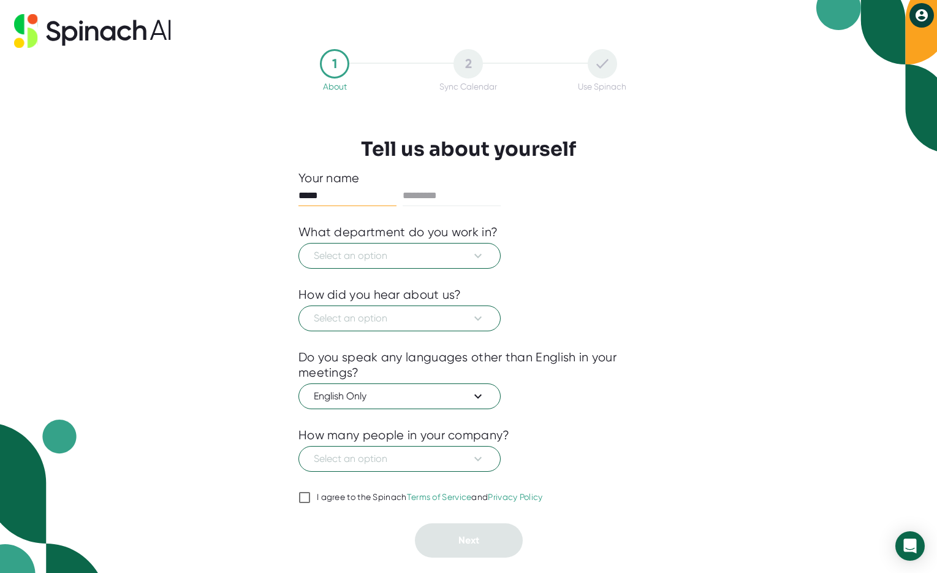
type input "*****"
click at [392, 265] on button "Select an option" at bounding box center [400, 256] width 202 height 26
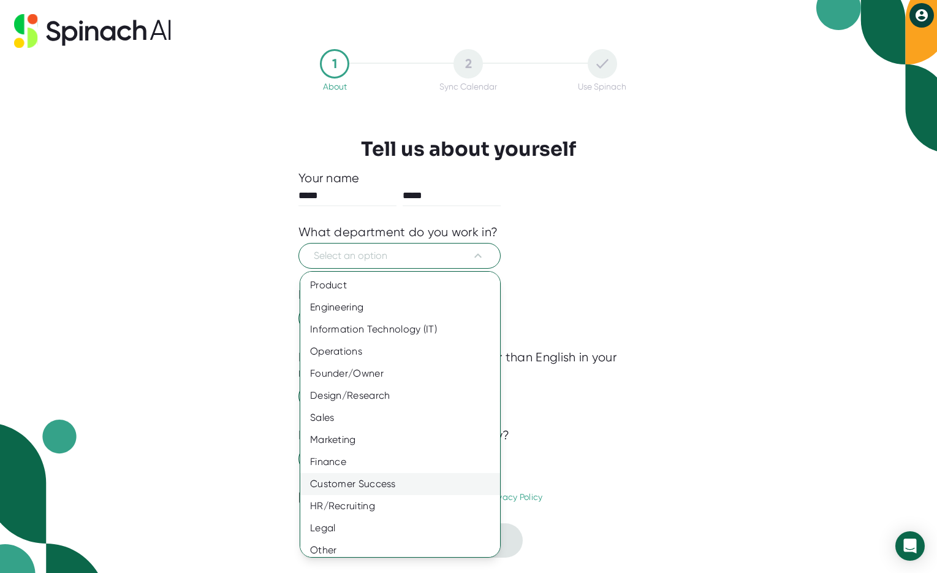
click at [413, 478] on div "Customer Success" at bounding box center [404, 484] width 209 height 22
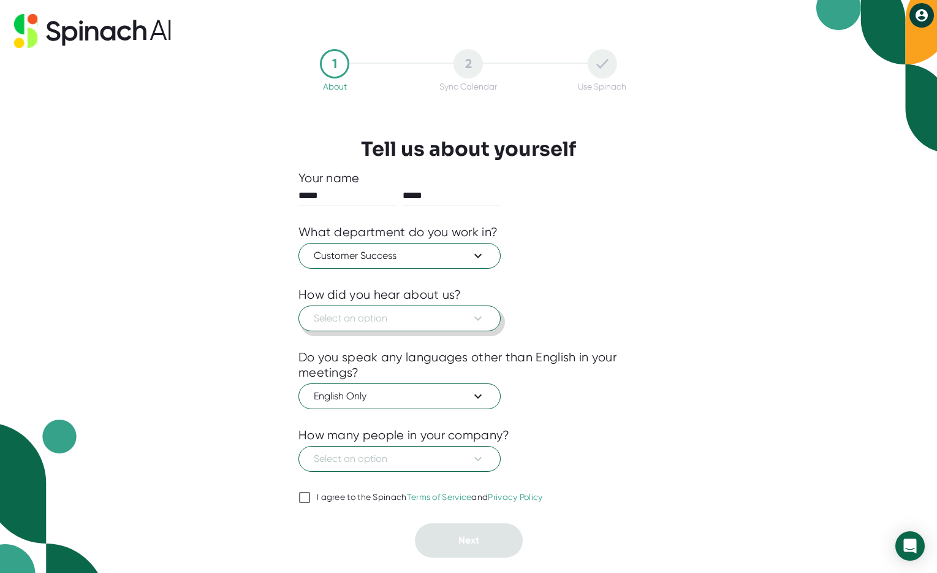
click at [413, 318] on span "Select an option" at bounding box center [400, 318] width 172 height 15
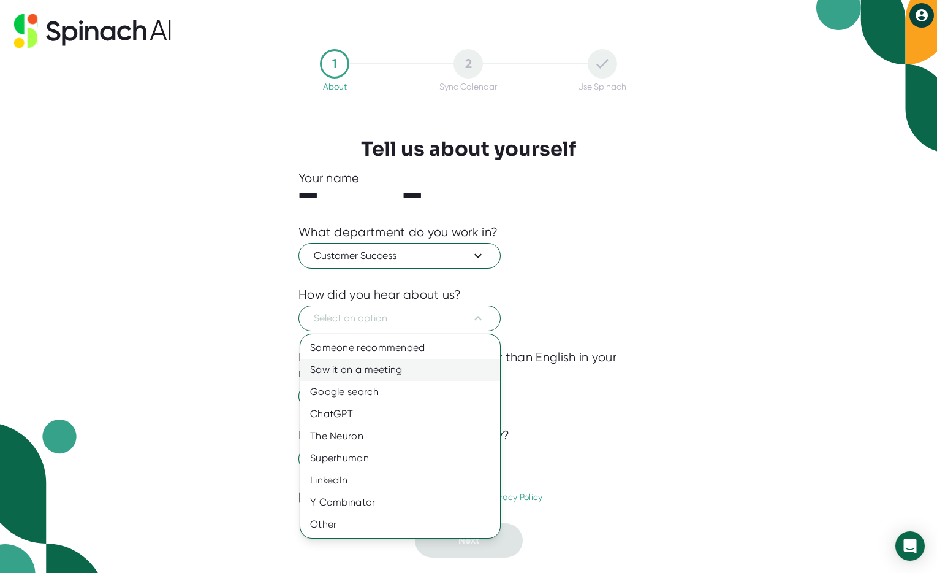
click at [409, 372] on div "Saw it on a meeting" at bounding box center [400, 370] width 200 height 22
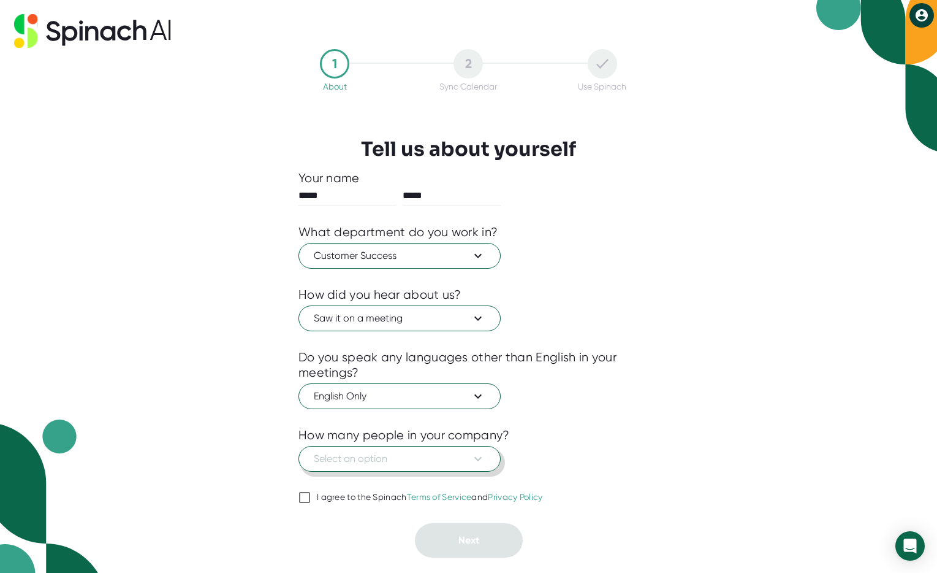
click at [433, 463] on span "Select an option" at bounding box center [400, 458] width 172 height 15
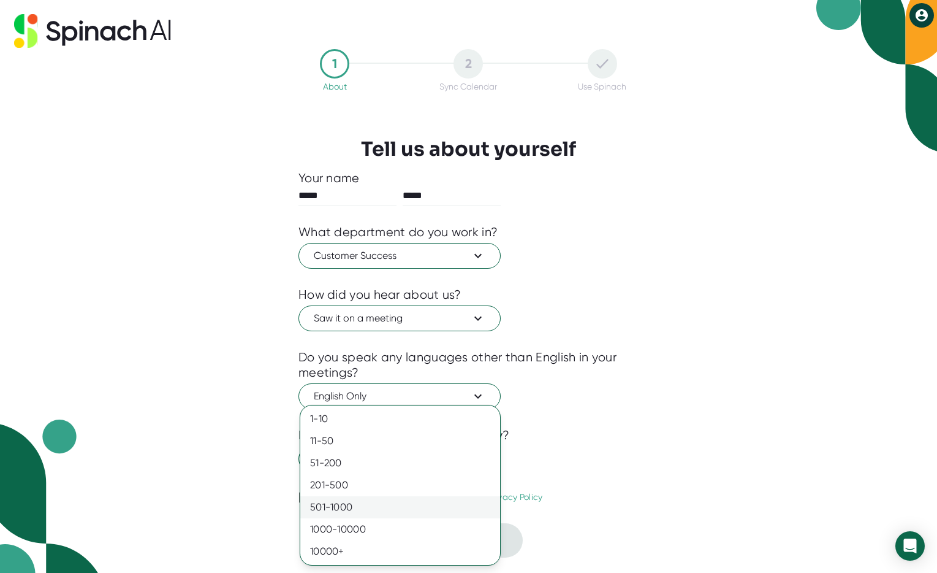
click at [435, 509] on div "501-1000" at bounding box center [400, 507] width 200 height 22
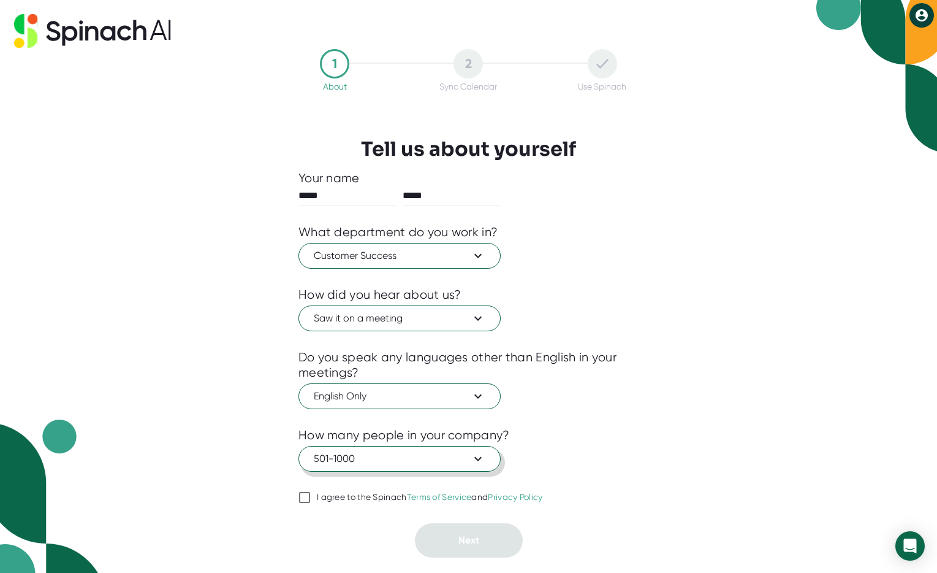
click at [362, 459] on span "501-1000" at bounding box center [400, 458] width 172 height 15
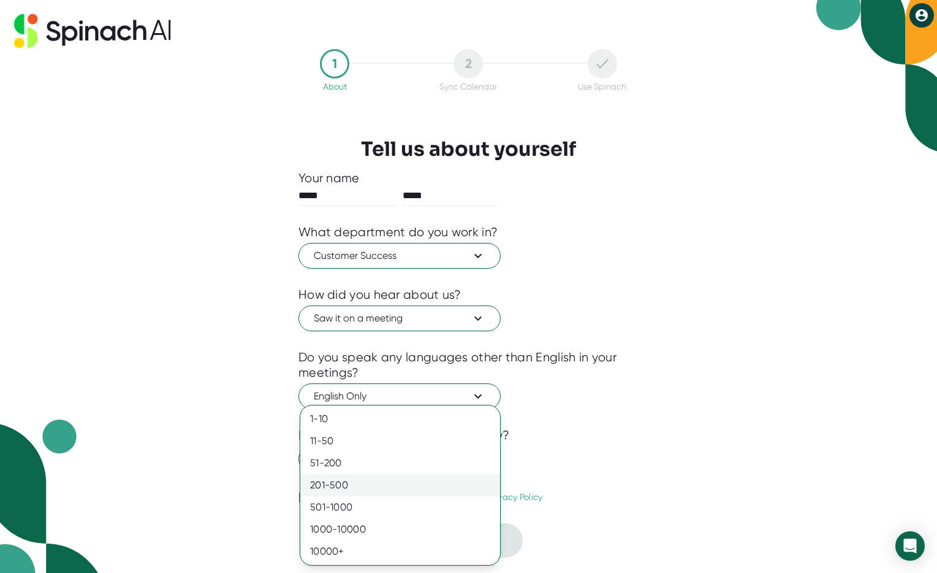
click at [368, 478] on div "201-500" at bounding box center [400, 485] width 200 height 22
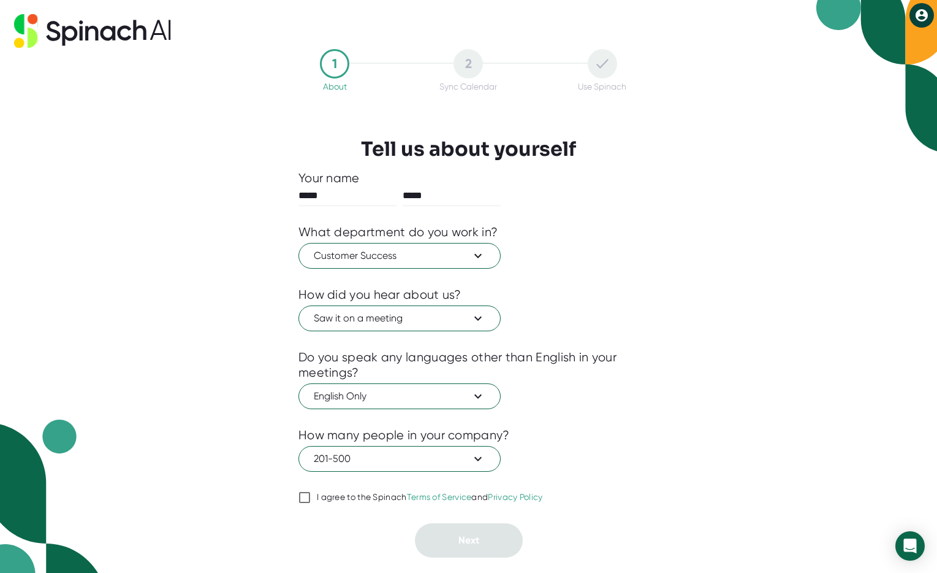
click at [306, 502] on input "I agree to the Spinach Terms of Service and Privacy Policy" at bounding box center [305, 497] width 12 height 15
checkbox input "true"
click at [487, 544] on button "Next" at bounding box center [469, 540] width 108 height 34
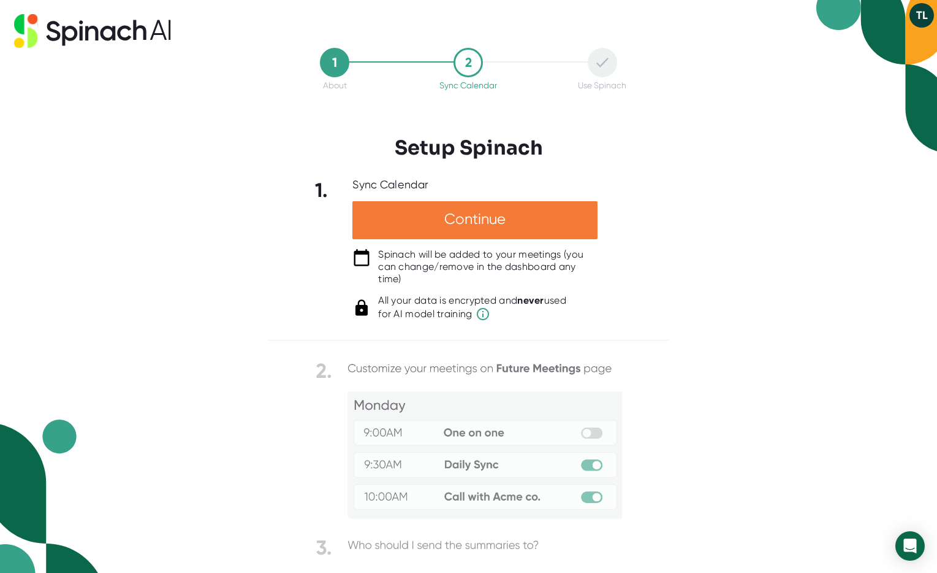
click at [516, 224] on div "Continue" at bounding box center [475, 220] width 245 height 38
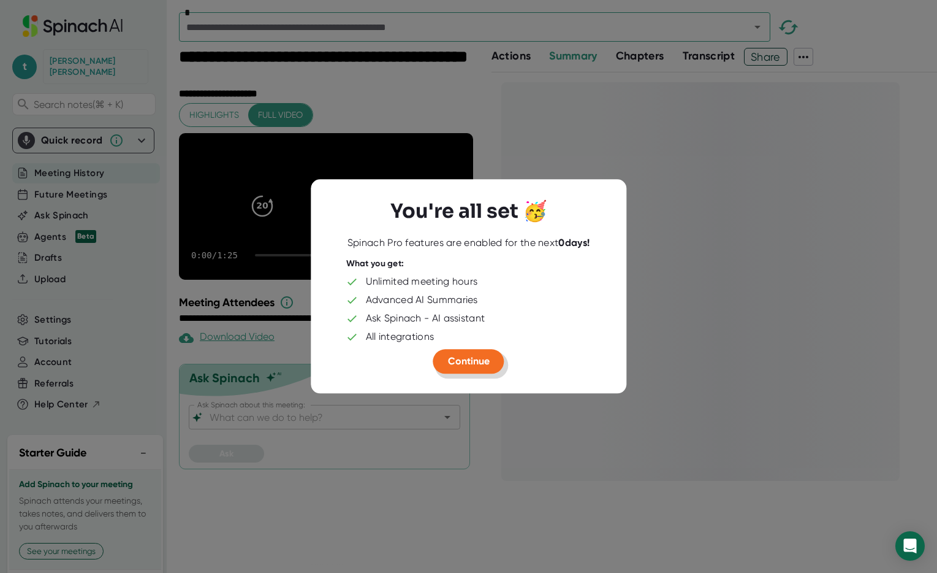
click at [467, 364] on span "Continue" at bounding box center [469, 361] width 42 height 12
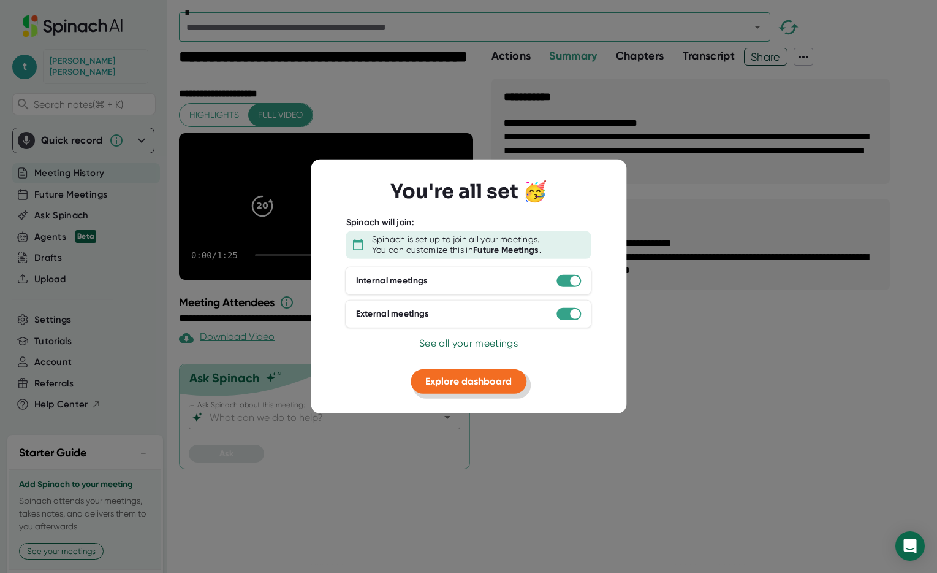
click at [448, 386] on span "Explore dashboard" at bounding box center [468, 381] width 86 height 12
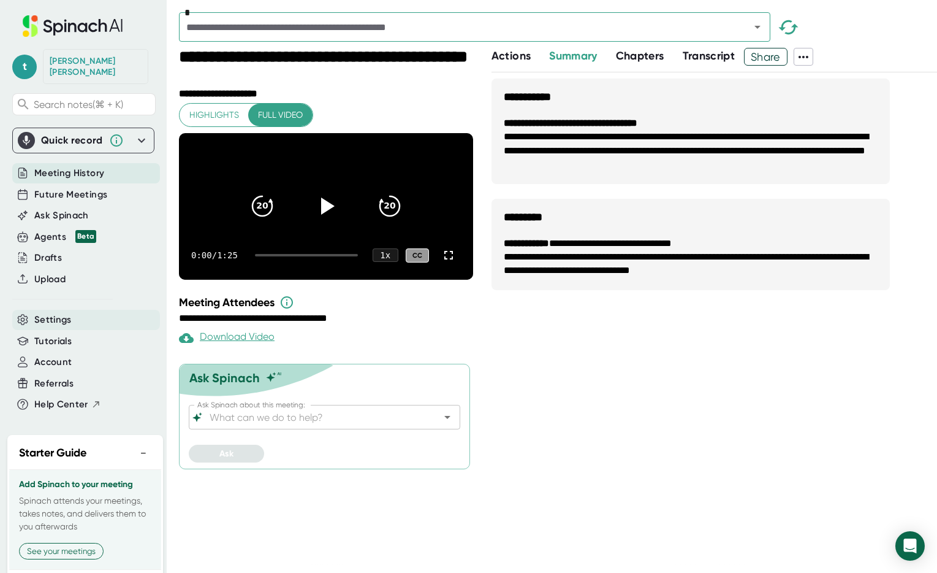
click at [69, 310] on div "Settings" at bounding box center [86, 320] width 148 height 20
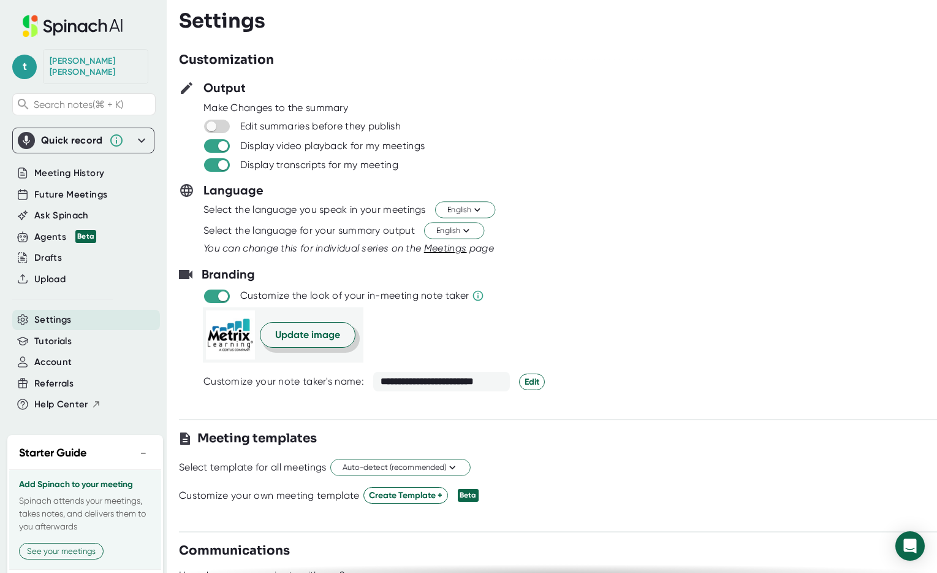
click at [310, 330] on span "Update image" at bounding box center [307, 334] width 65 height 15
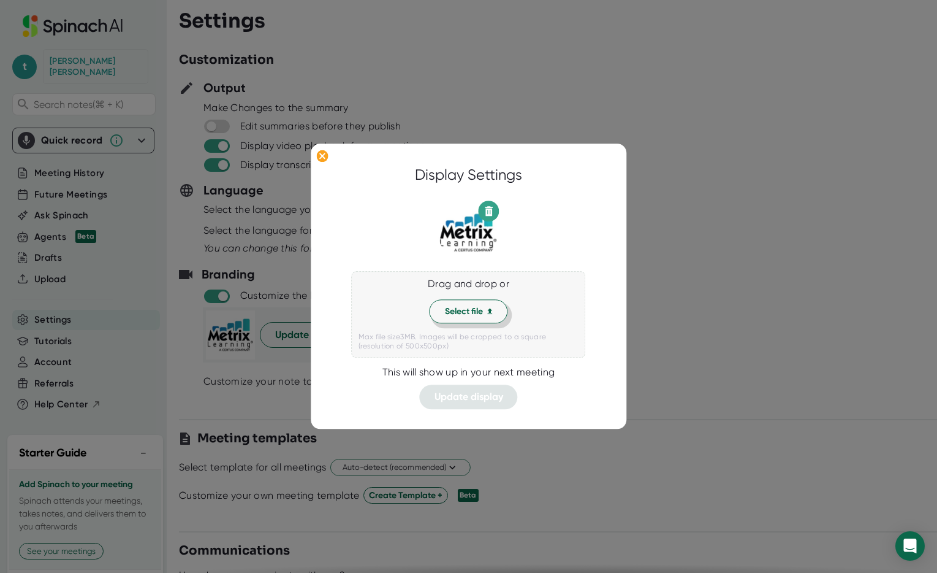
click at [473, 310] on span "Select file" at bounding box center [469, 311] width 48 height 13
click at [479, 399] on span "Update display" at bounding box center [469, 397] width 69 height 12
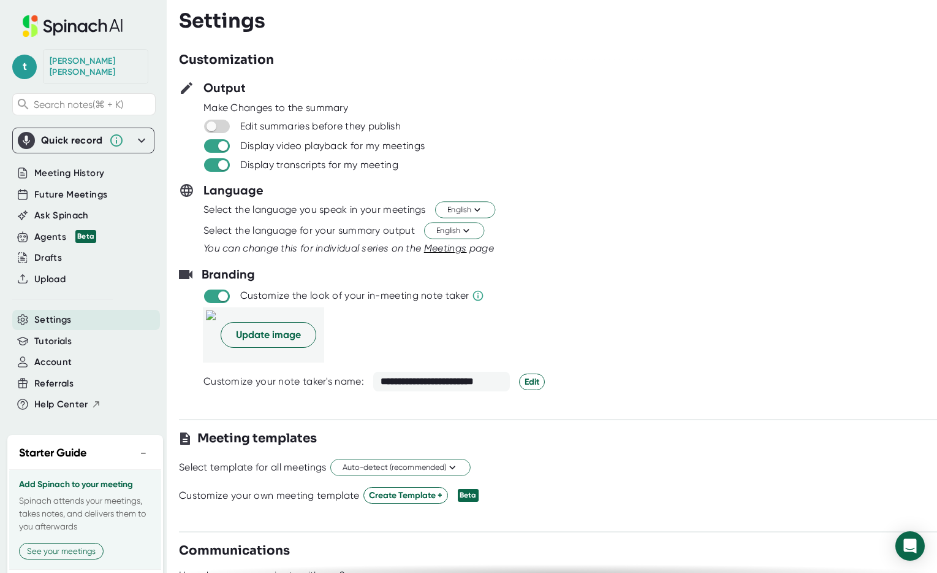
click at [592, 97] on div at bounding box center [558, 99] width 758 height 5
click at [53, 26] on icon at bounding box center [73, 25] width 164 height 21
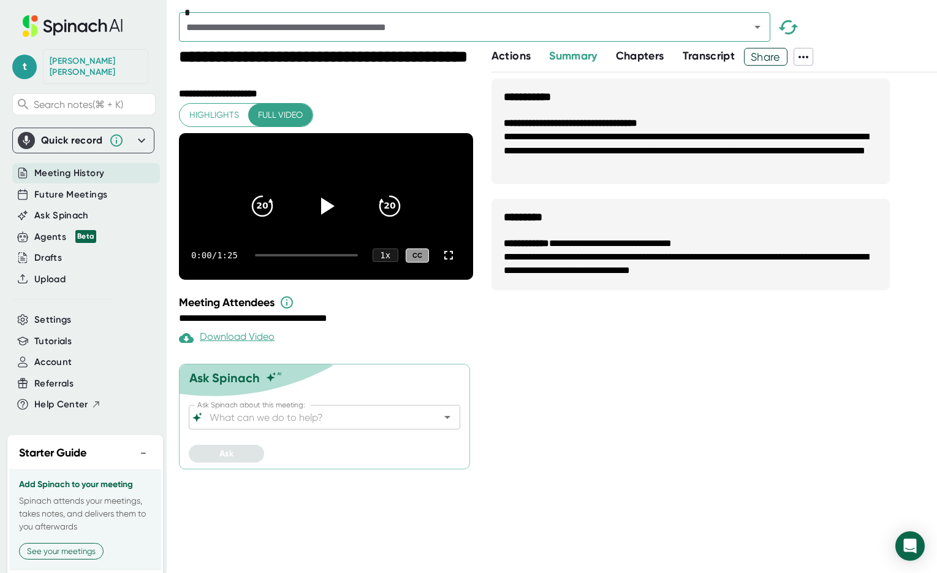
click at [592, 280] on ul "**********" at bounding box center [691, 257] width 399 height 66
click at [632, 396] on div "**********" at bounding box center [715, 322] width 446 height 500
click at [67, 189] on span "Future Meetings" at bounding box center [70, 195] width 73 height 14
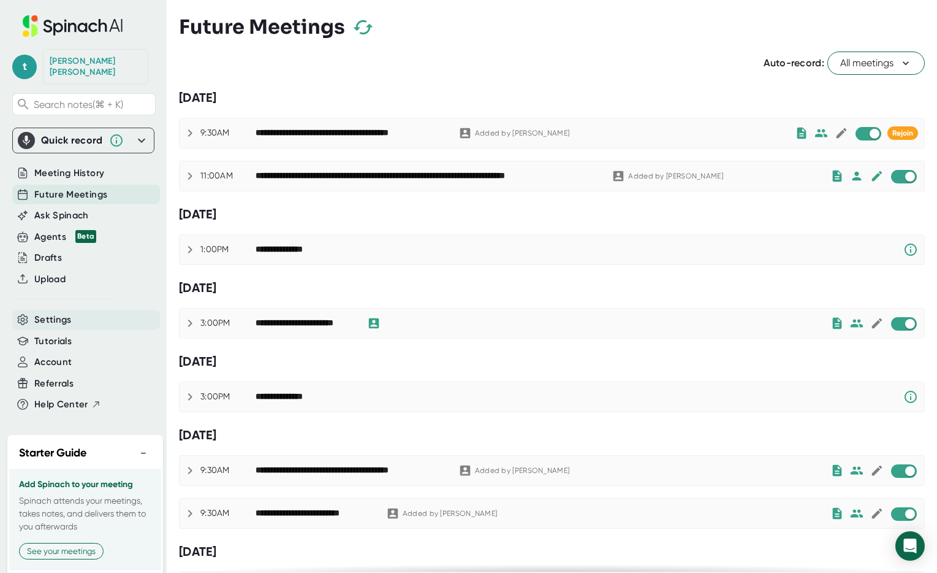
click at [54, 313] on span "Settings" at bounding box center [52, 320] width 37 height 14
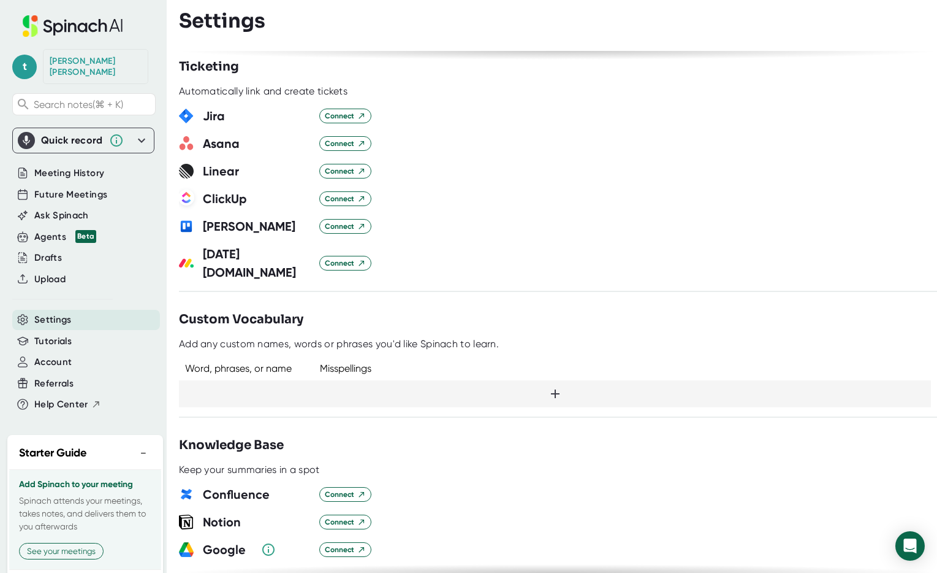
scroll to position [798, 0]
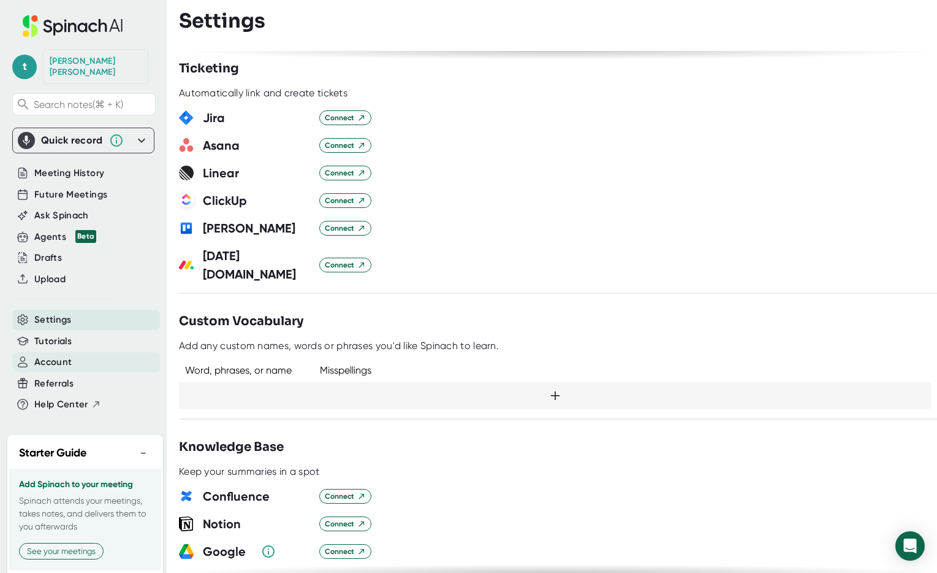
click at [42, 355] on span "Account" at bounding box center [52, 362] width 37 height 14
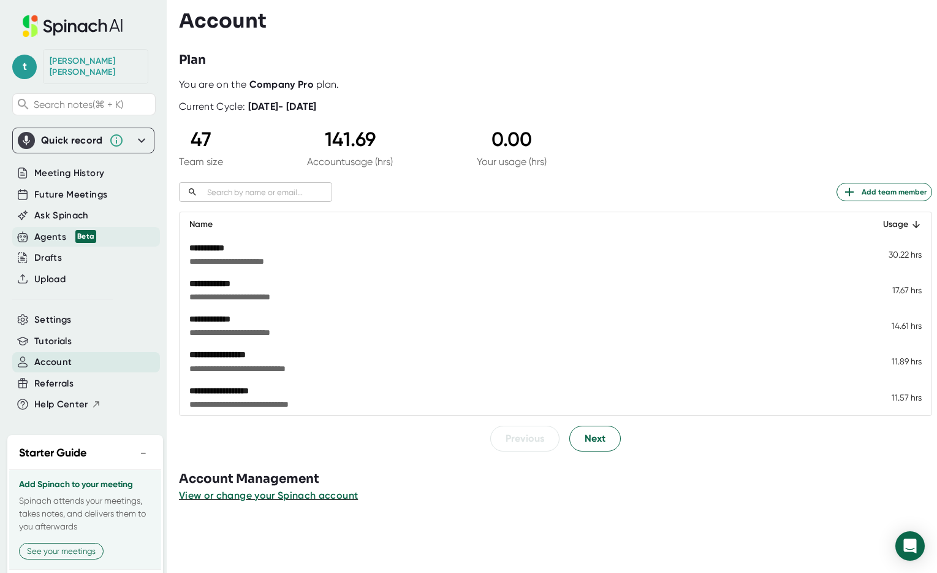
click at [48, 230] on div "Agents Beta" at bounding box center [65, 237] width 62 height 14
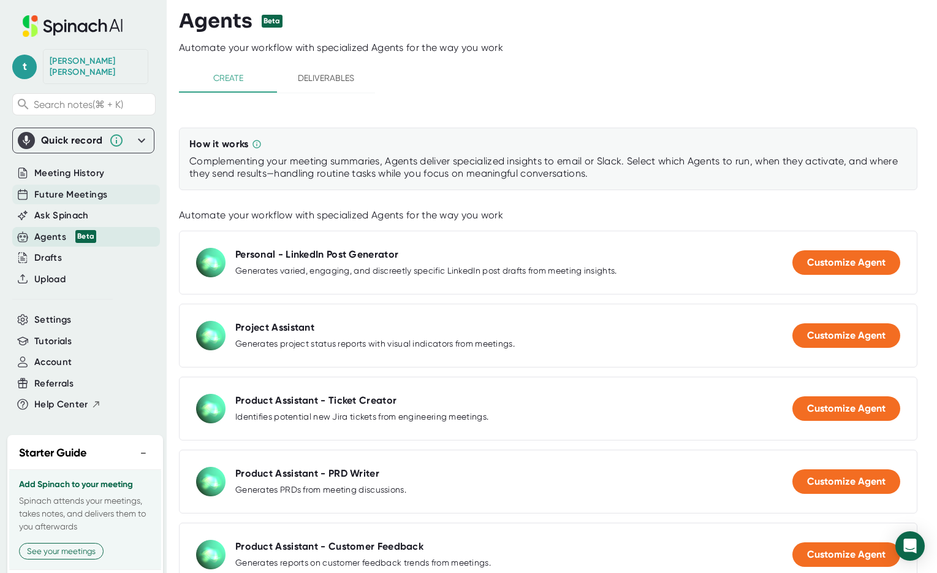
click at [56, 189] on span "Future Meetings" at bounding box center [70, 195] width 73 height 14
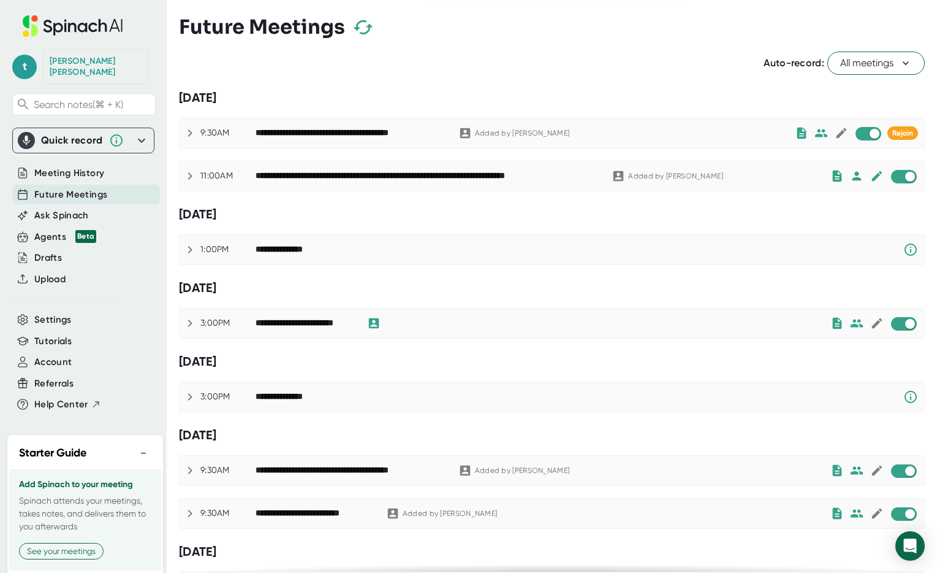
click at [362, 25] on icon "button" at bounding box center [363, 27] width 21 height 21
click at [364, 28] on icon "button" at bounding box center [363, 27] width 21 height 21
click at [190, 251] on icon at bounding box center [190, 249] width 15 height 15
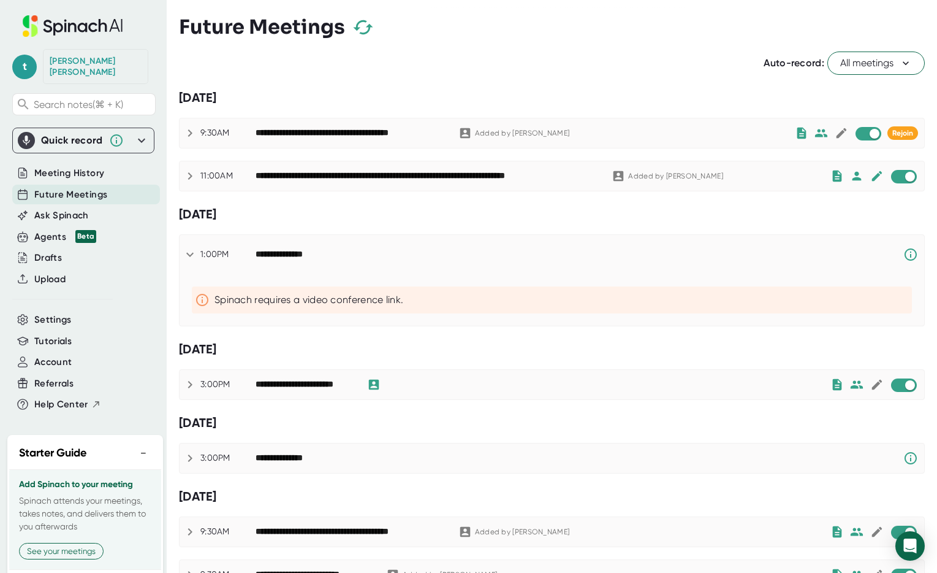
click at [190, 251] on icon at bounding box center [190, 254] width 15 height 15
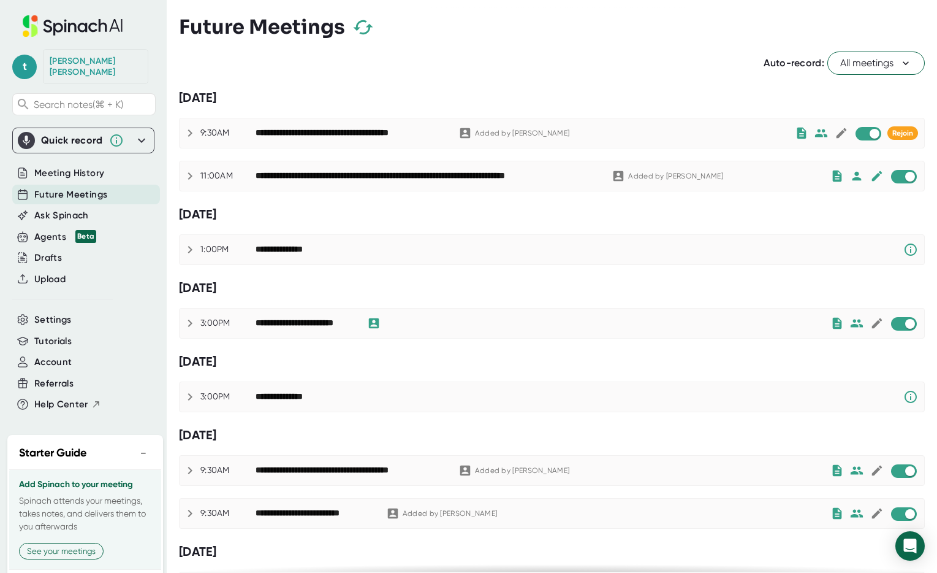
click at [190, 251] on icon at bounding box center [190, 249] width 15 height 15
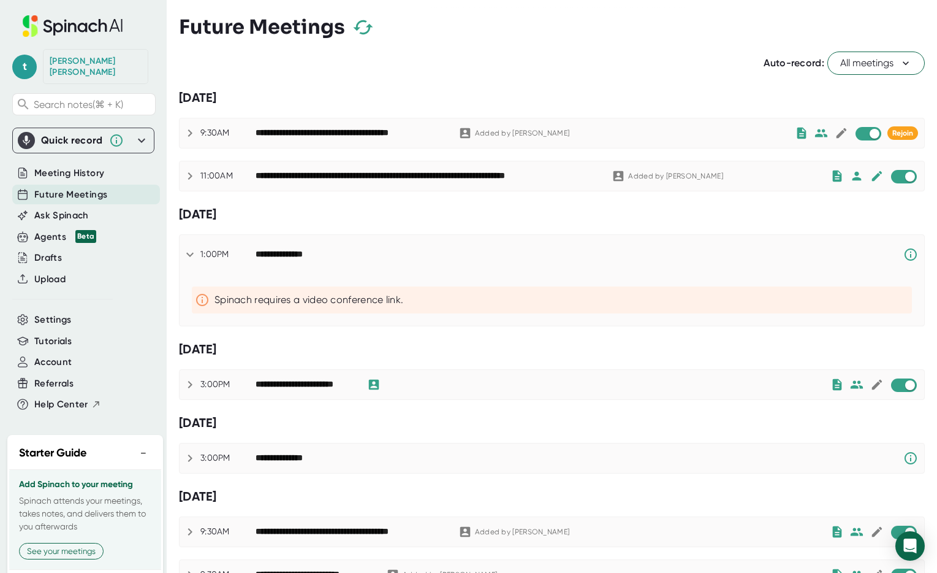
click at [190, 251] on icon at bounding box center [190, 254] width 15 height 15
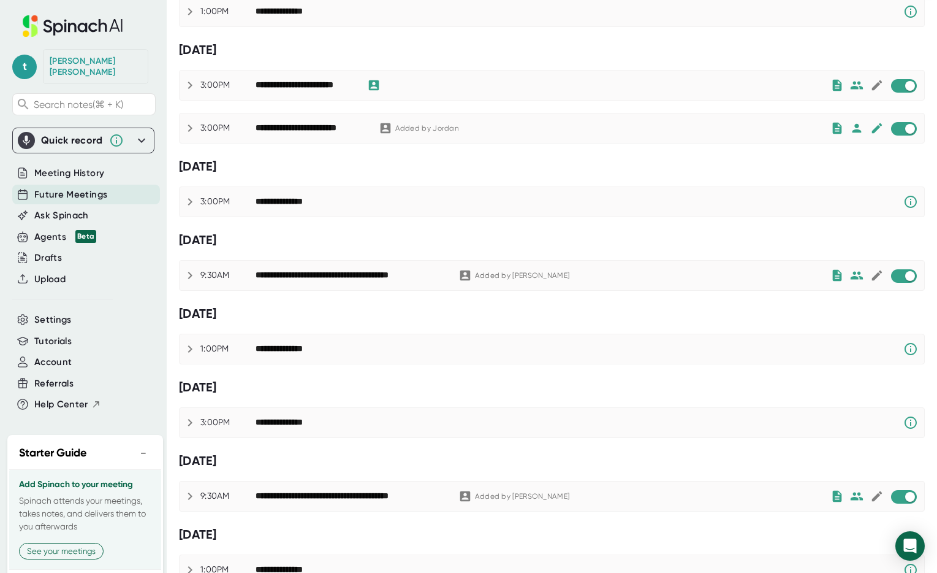
scroll to position [897, 0]
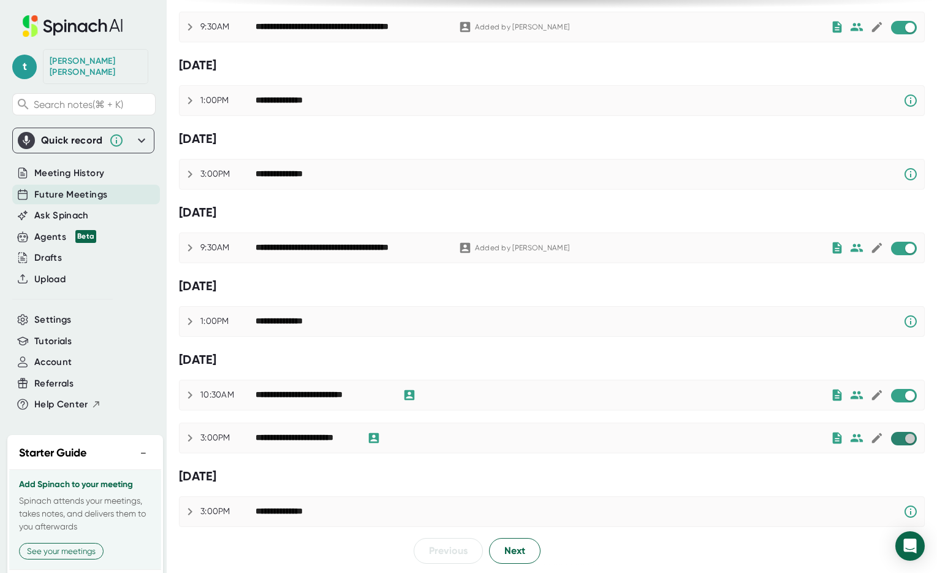
click at [898, 439] on input "checkbox" at bounding box center [910, 438] width 35 height 11
click at [898, 394] on input "checkbox" at bounding box center [910, 395] width 35 height 11
checkbox input "true"
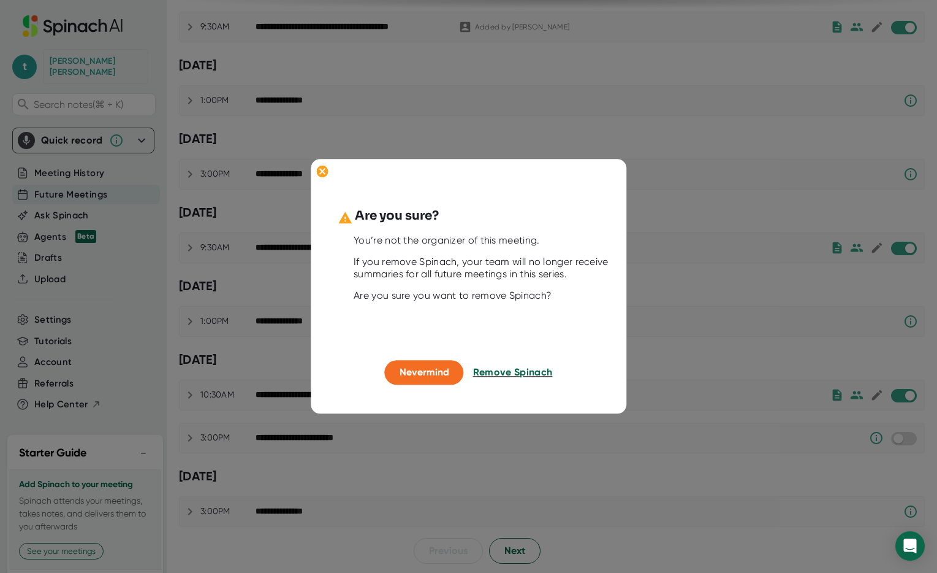
click at [500, 370] on span "Remove Spinach" at bounding box center [513, 372] width 80 height 12
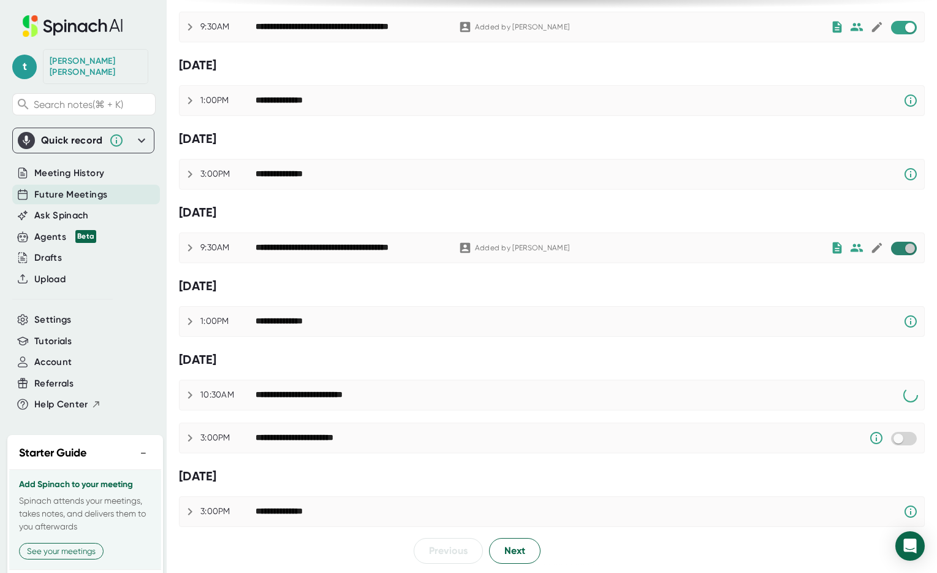
click at [901, 248] on input "checkbox" at bounding box center [910, 248] width 35 height 11
checkbox input "true"
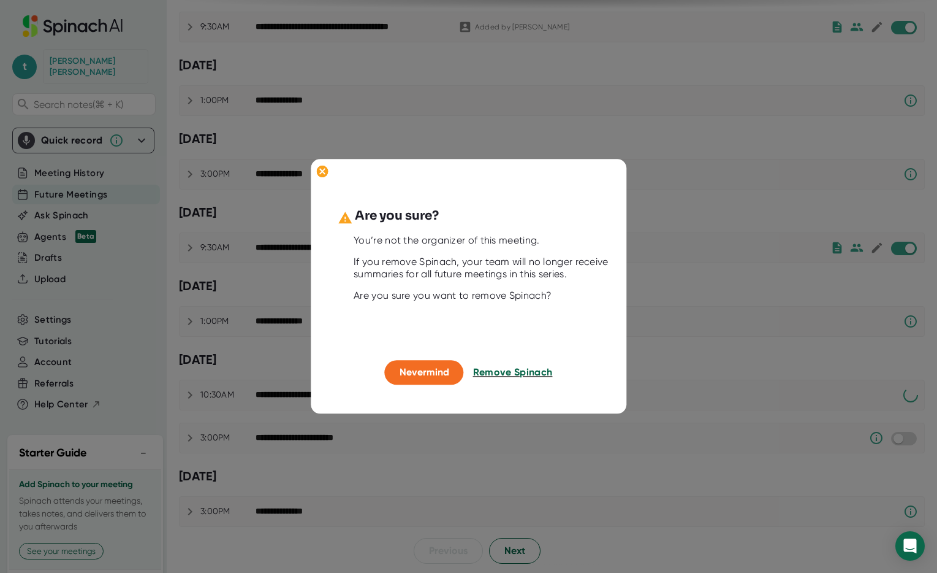
click at [505, 375] on span "Remove Spinach" at bounding box center [513, 372] width 80 height 12
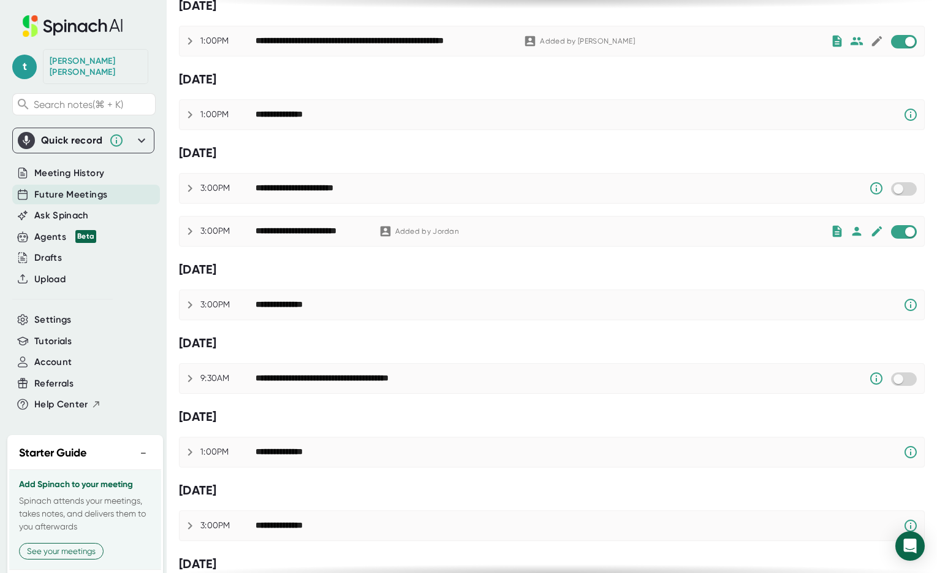
scroll to position [541, 0]
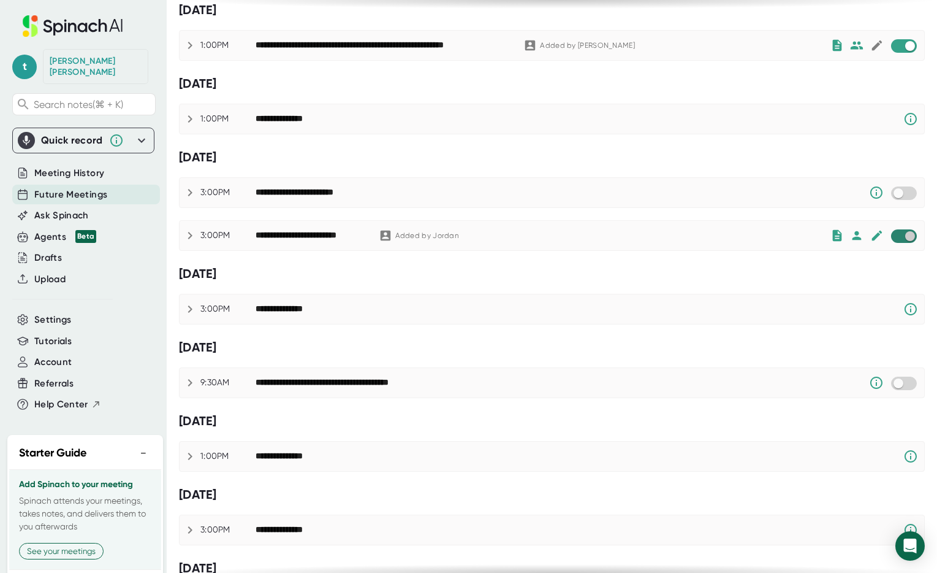
click at [900, 238] on input "checkbox" at bounding box center [910, 236] width 35 height 11
checkbox input "true"
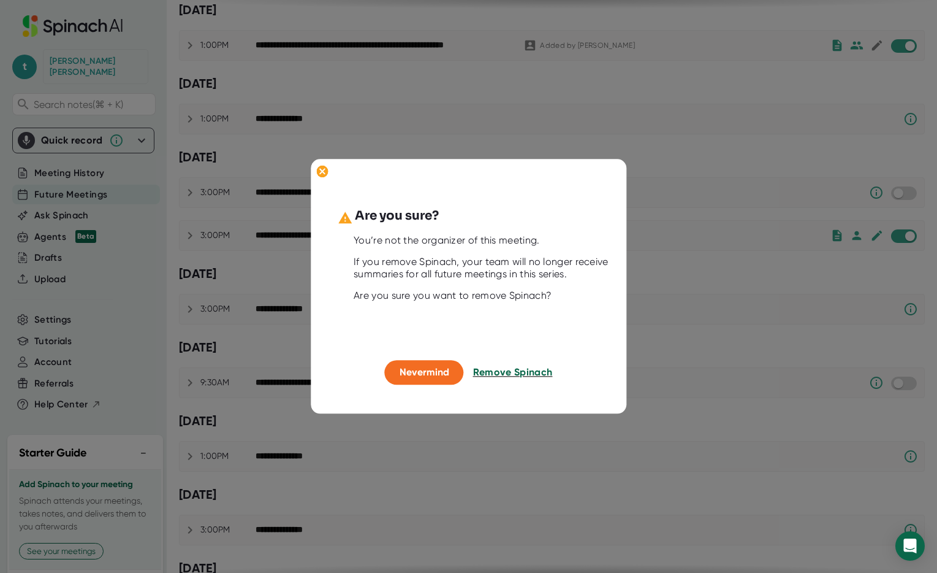
click at [513, 375] on span "Remove Spinach" at bounding box center [513, 372] width 80 height 12
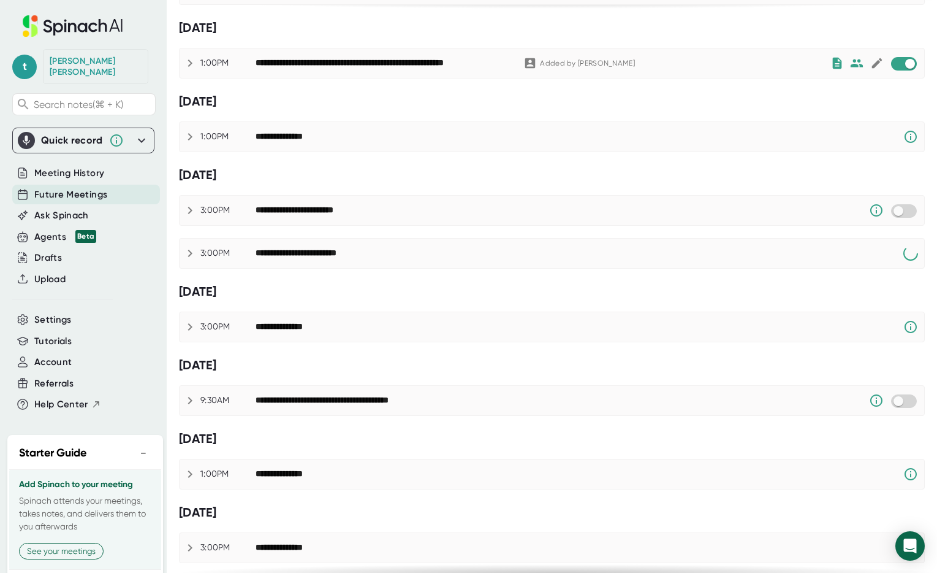
scroll to position [347, 0]
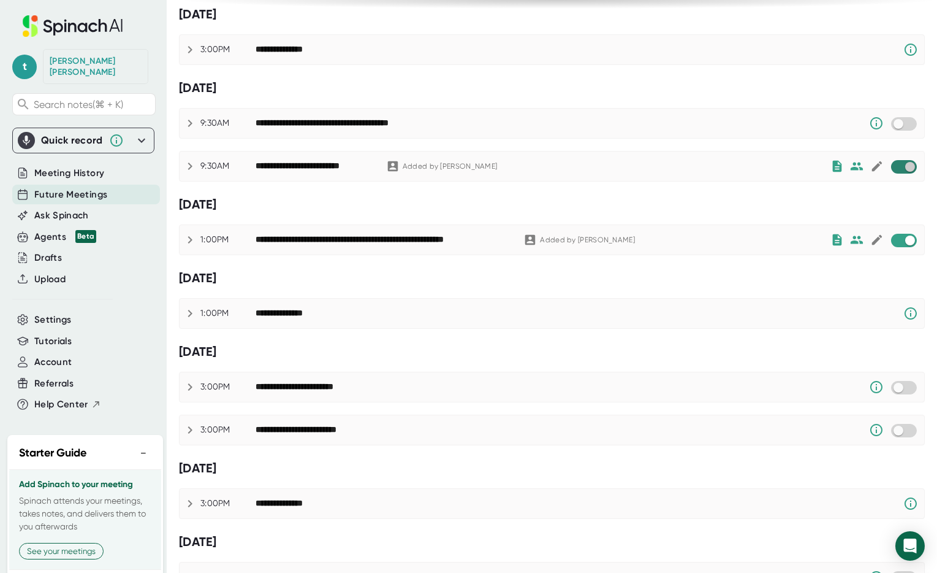
click at [905, 165] on input "checkbox" at bounding box center [910, 166] width 35 height 11
checkbox input "true"
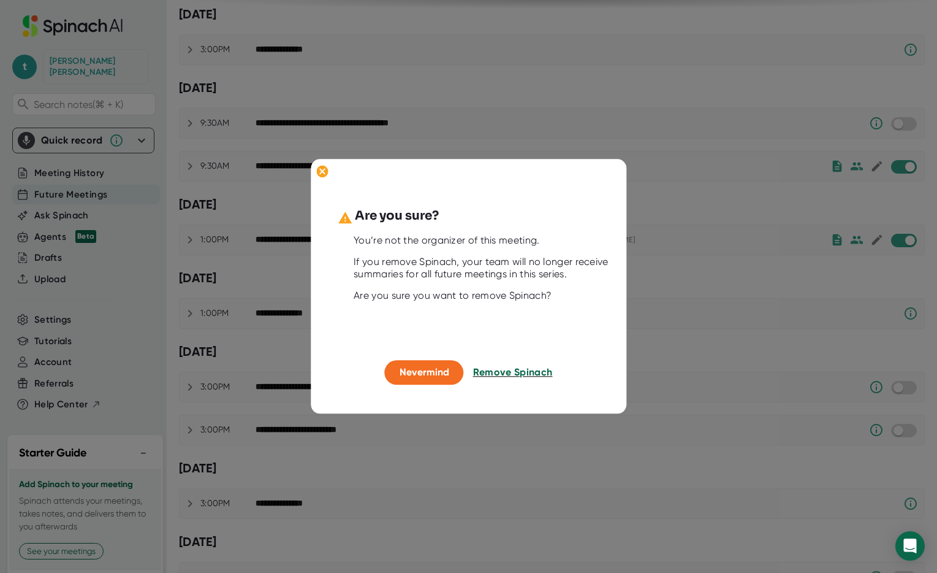
click at [519, 376] on span "Remove Spinach" at bounding box center [513, 372] width 80 height 12
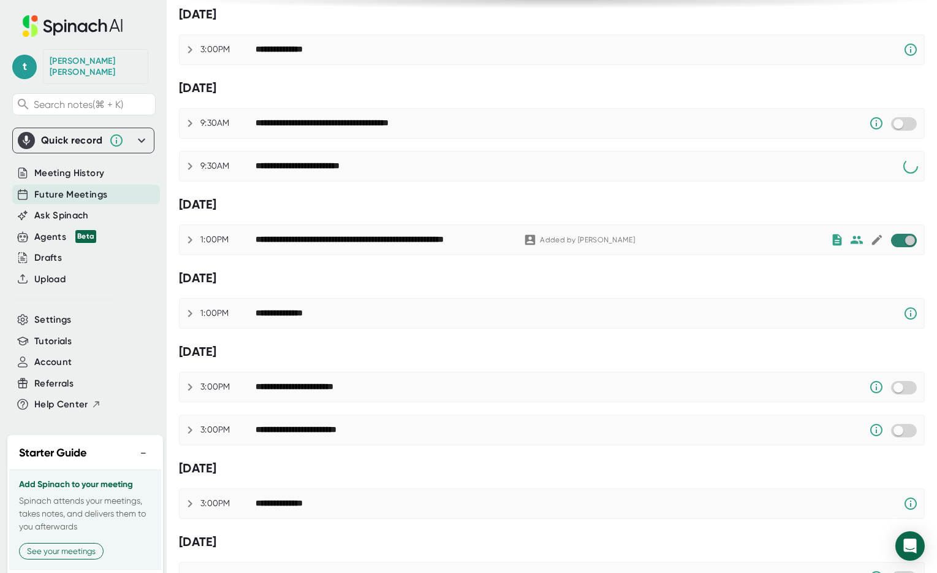
click at [893, 244] on input "checkbox" at bounding box center [910, 240] width 35 height 11
checkbox input "true"
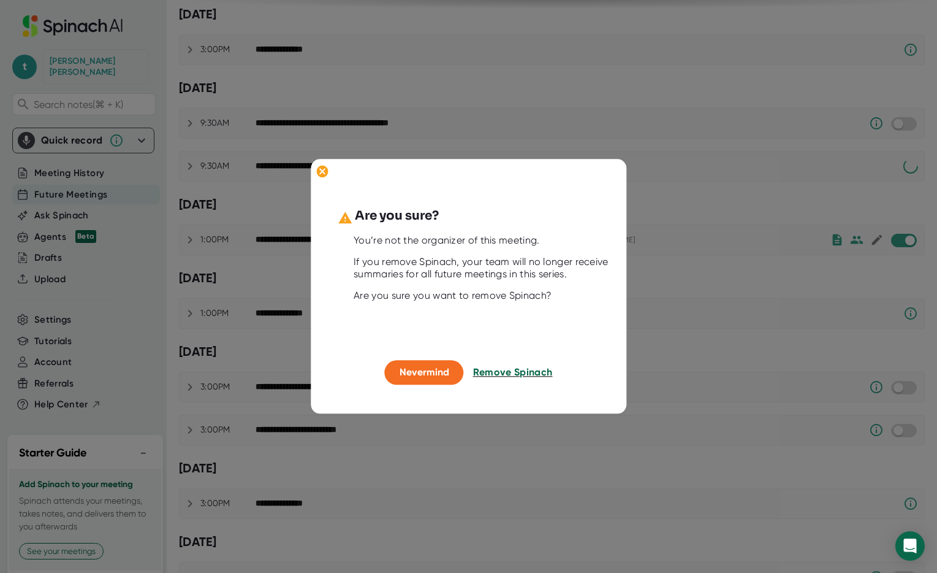
click at [522, 370] on span "Remove Spinach" at bounding box center [513, 372] width 80 height 12
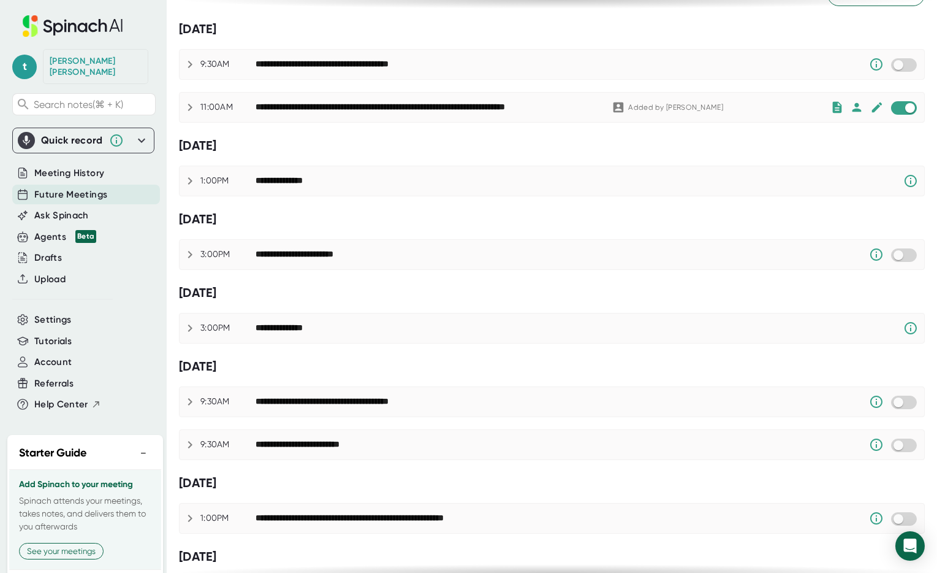
scroll to position [38, 0]
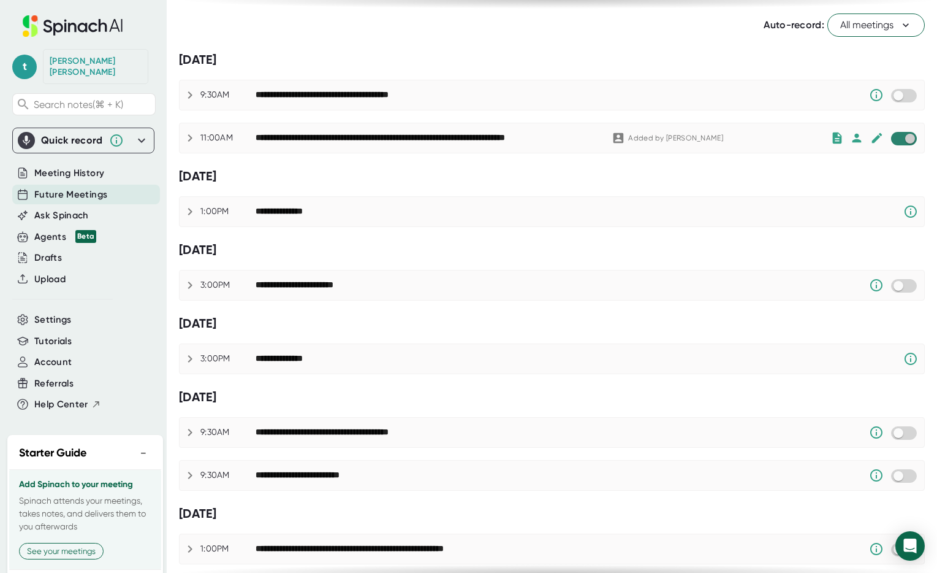
click at [899, 141] on input "checkbox" at bounding box center [910, 138] width 35 height 11
checkbox input "true"
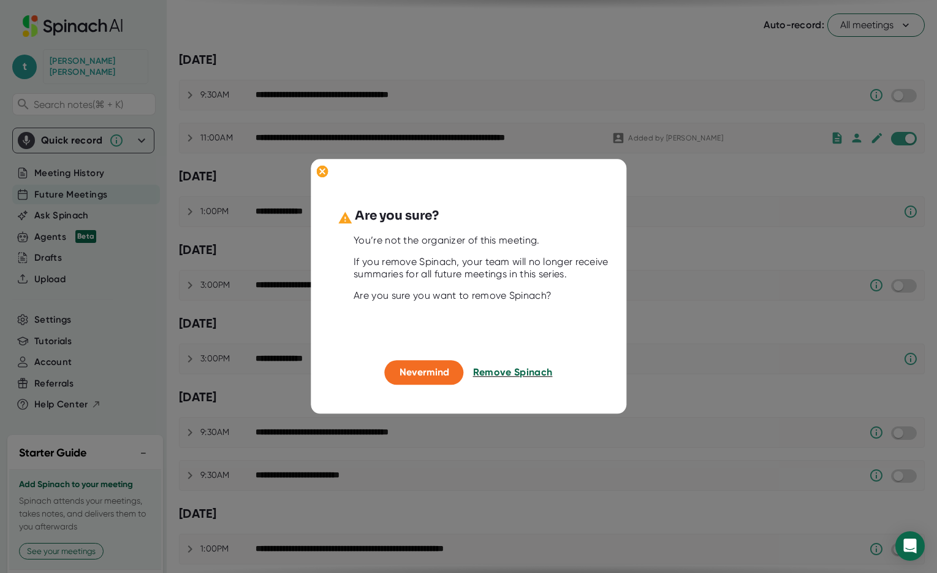
click at [536, 372] on span "Remove Spinach" at bounding box center [513, 372] width 80 height 12
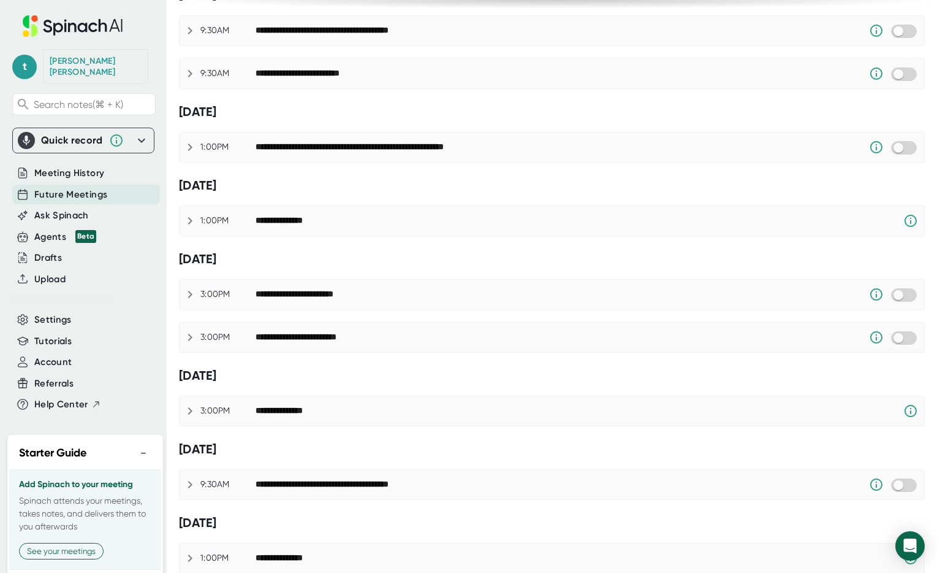
scroll to position [897, 0]
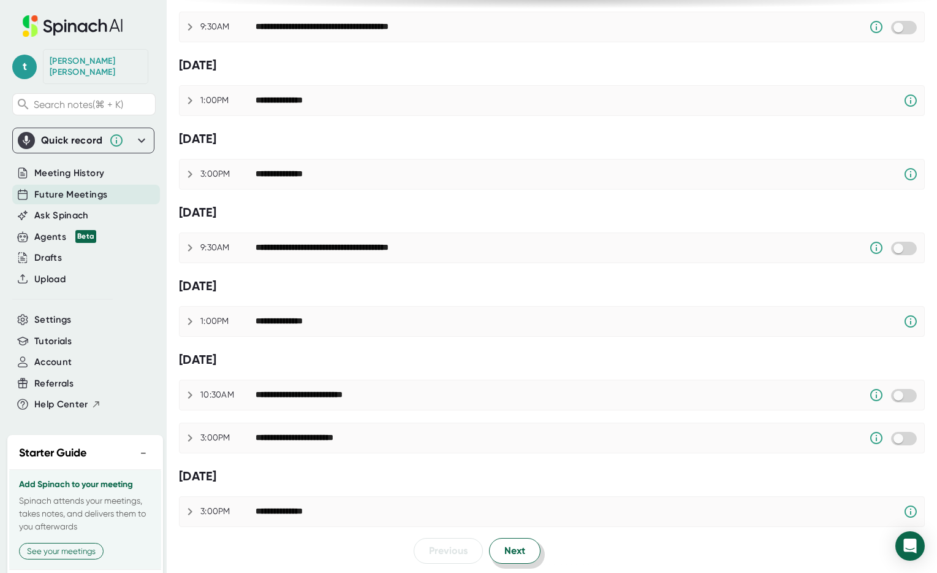
click at [517, 545] on span "Next" at bounding box center [515, 550] width 21 height 15
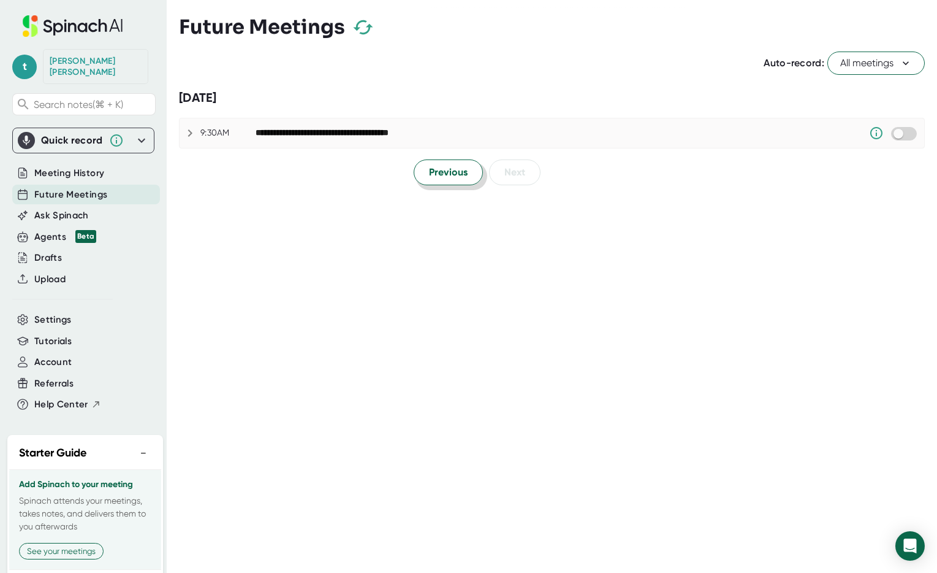
click at [438, 178] on span "Previous" at bounding box center [448, 172] width 39 height 15
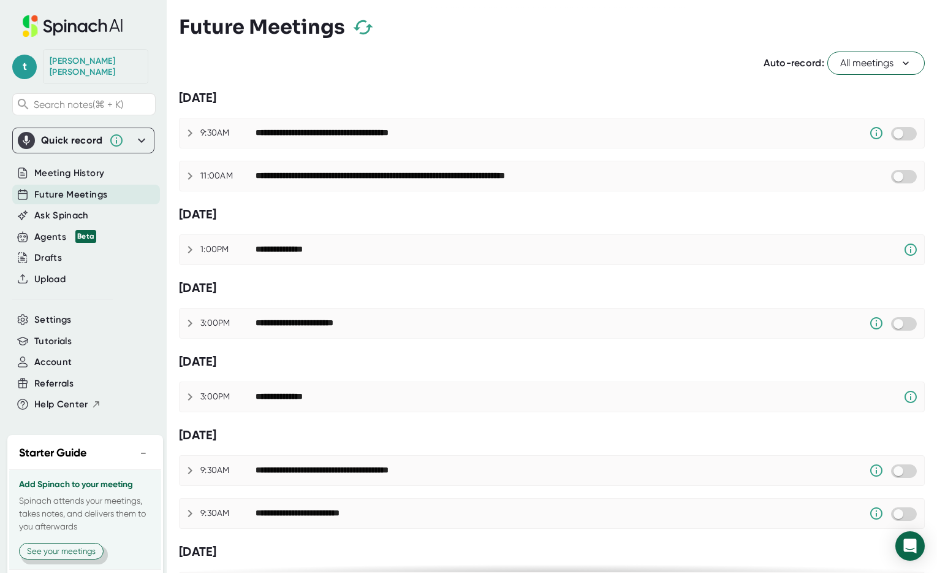
click at [58, 554] on button "See your meetings" at bounding box center [61, 551] width 85 height 17
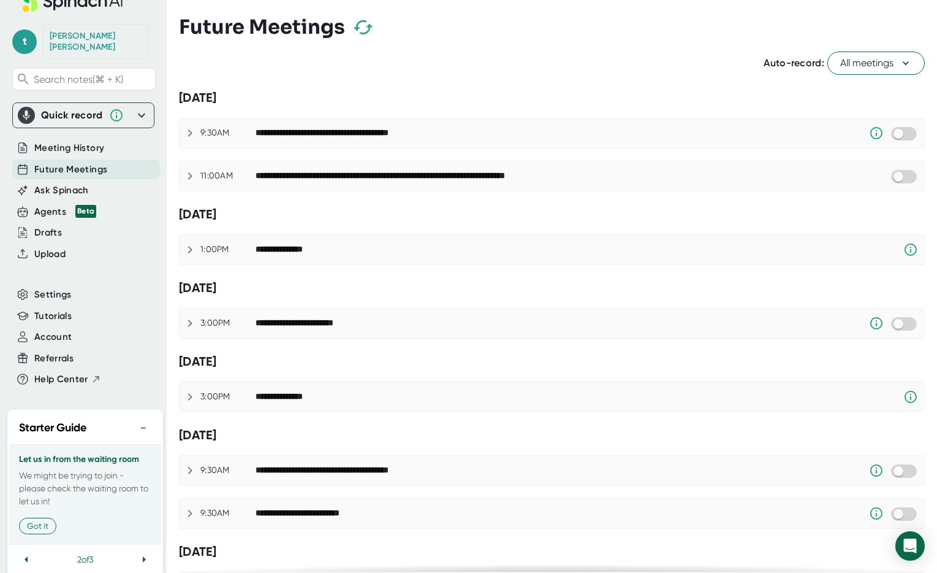
click at [135, 108] on icon at bounding box center [141, 115] width 15 height 15
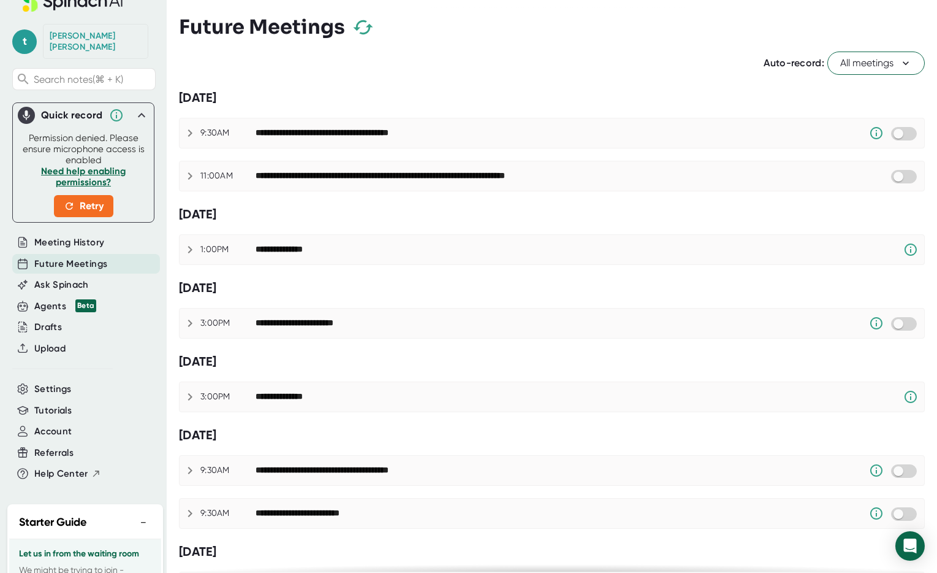
click at [134, 108] on icon at bounding box center [141, 115] width 15 height 15
